Goal: Task Accomplishment & Management: Manage account settings

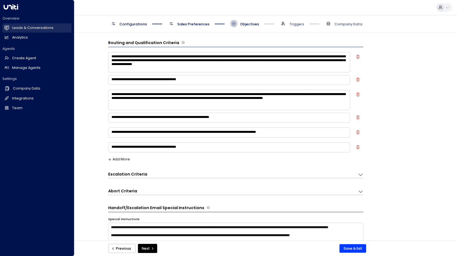
click at [7, 27] on icon at bounding box center [7, 27] width 4 height 3
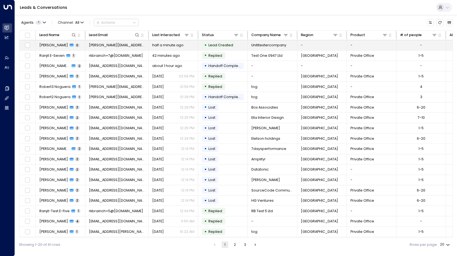
click at [49, 45] on span "[PERSON_NAME]" at bounding box center [53, 45] width 29 height 5
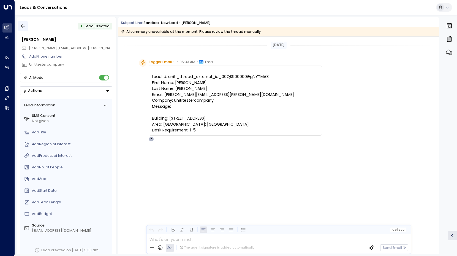
click at [21, 24] on icon "button" at bounding box center [23, 26] width 6 height 6
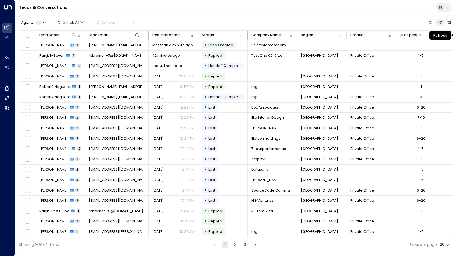
click at [441, 20] on button "Refresh" at bounding box center [439, 22] width 7 height 7
click at [441, 24] on icon "Refresh" at bounding box center [440, 23] width 4 height 4
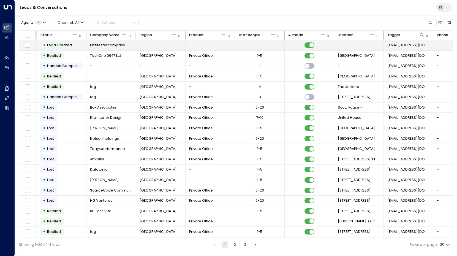
scroll to position [0, 194]
